Goal: Information Seeking & Learning: Learn about a topic

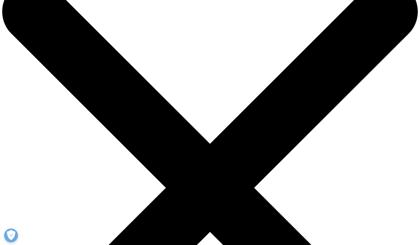
drag, startPoint x: 134, startPoint y: 181, endPoint x: 238, endPoint y: 178, distance: 104.3
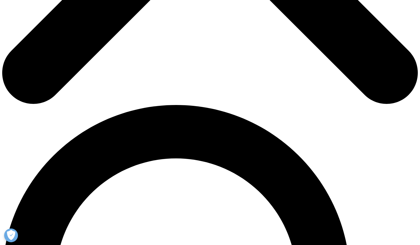
scroll to position [331, 0]
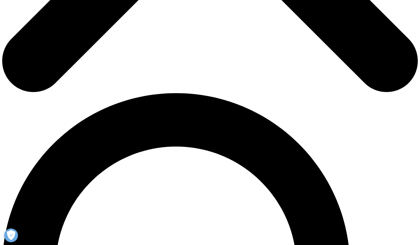
drag, startPoint x: 101, startPoint y: 109, endPoint x: 113, endPoint y: 110, distance: 11.9
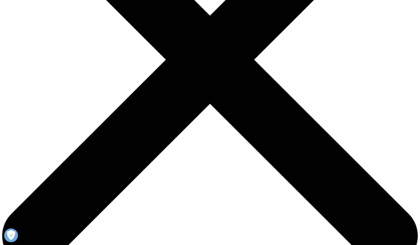
scroll to position [165, 0]
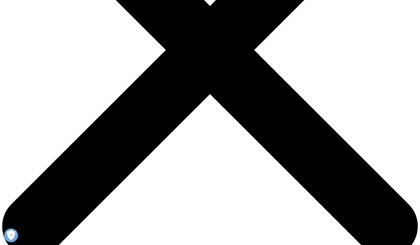
drag, startPoint x: 212, startPoint y: 33, endPoint x: 233, endPoint y: 54, distance: 29.3
copy p "IQVIA’s new custom-built AI agents using NVIDIA technology are designed to enha…"
drag, startPoint x: 123, startPoint y: 103, endPoint x: 216, endPoint y: 102, distance: 93.2
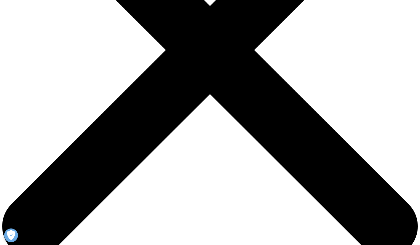
drag, startPoint x: 216, startPoint y: 102, endPoint x: 256, endPoint y: 100, distance: 40.0
drag, startPoint x: 126, startPoint y: 124, endPoint x: 225, endPoint y: 136, distance: 99.1
copy p "NVIDIA NIM Agent Blueprints for rapid development, the NeMo Customizer for fine…"
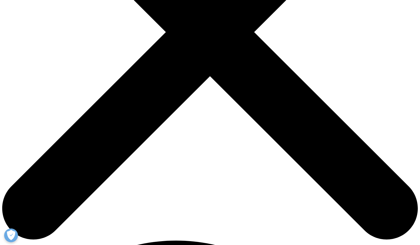
scroll to position [193, 0]
